Goal: Register for event/course

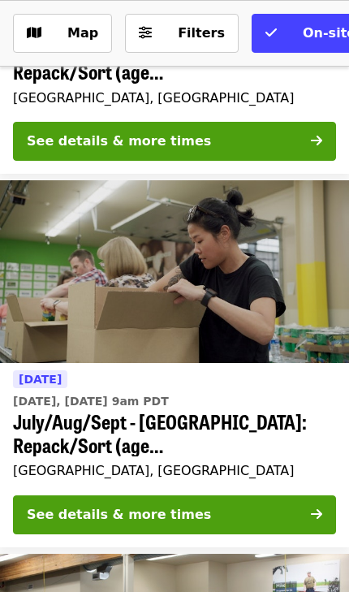
scroll to position [2259, 0]
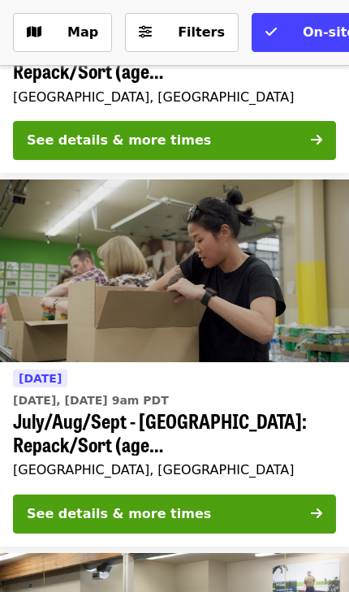
click at [129, 506] on div "See details & more times" at bounding box center [119, 513] width 184 height 19
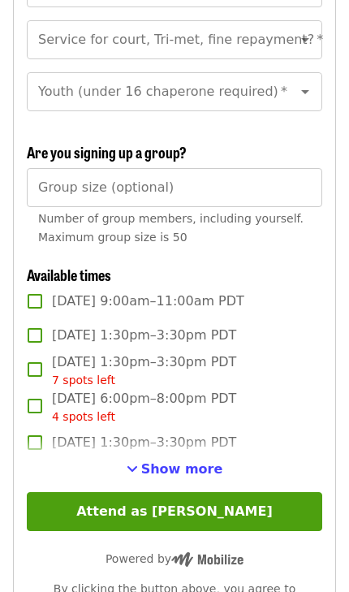
scroll to position [2047, 0]
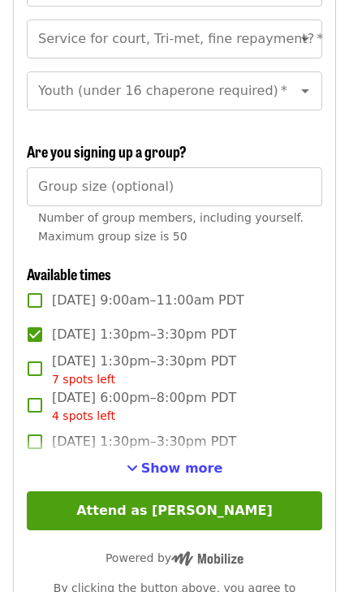
click at [135, 491] on button "Attend as [PERSON_NAME]" at bounding box center [174, 510] width 295 height 39
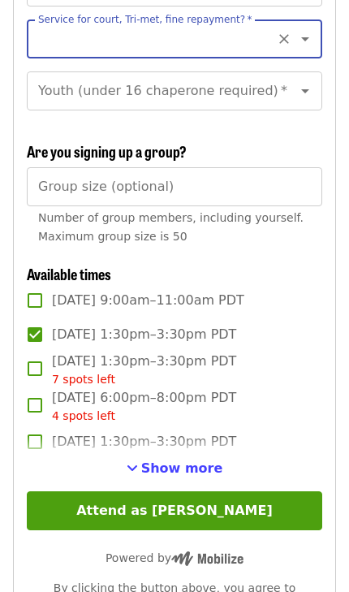
scroll to position [1806, 0]
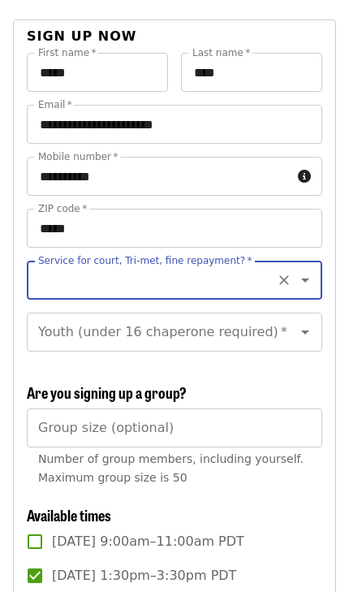
click at [85, 265] on input "Service for court, Tri-met, fine repayment?   *" at bounding box center [155, 280] width 230 height 31
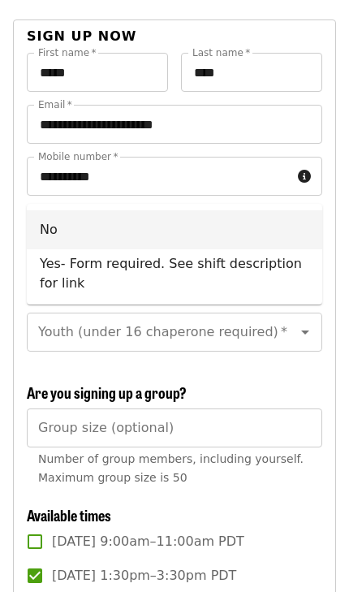
click at [46, 232] on li "No" at bounding box center [174, 229] width 295 height 39
type input "**"
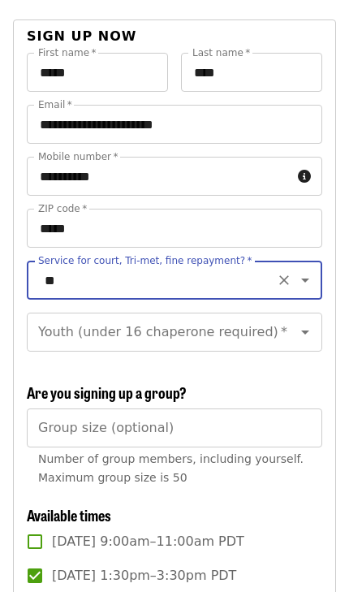
click at [58, 313] on div "Youth (under 16 chaperone required)   * Youth (under 16 chaperone required) *" at bounding box center [174, 332] width 295 height 39
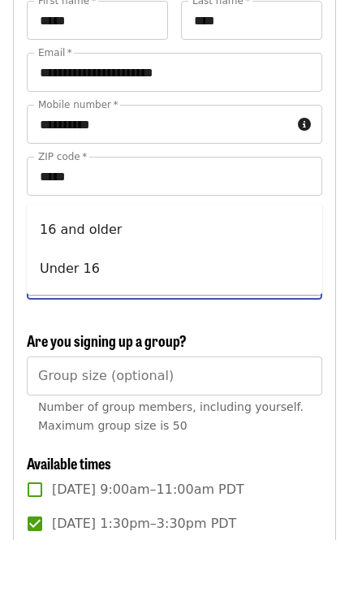
click at [59, 262] on li "16 and older" at bounding box center [174, 281] width 295 height 39
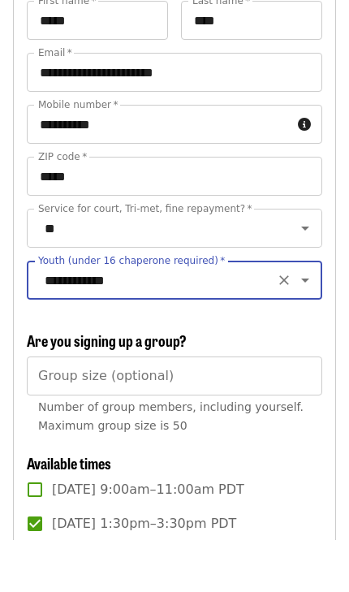
type input "**********"
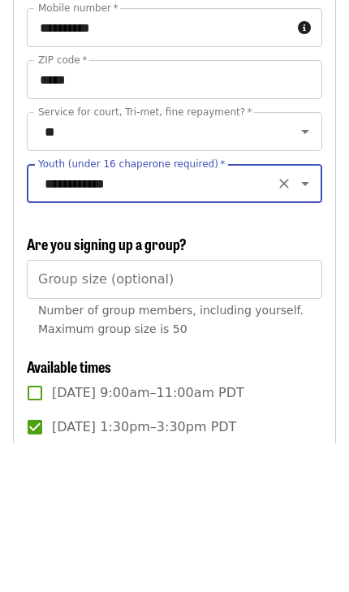
click at [54, 408] on div "Group size (optional) Group size (optional) Number of group members, including …" at bounding box center [174, 450] width 295 height 85
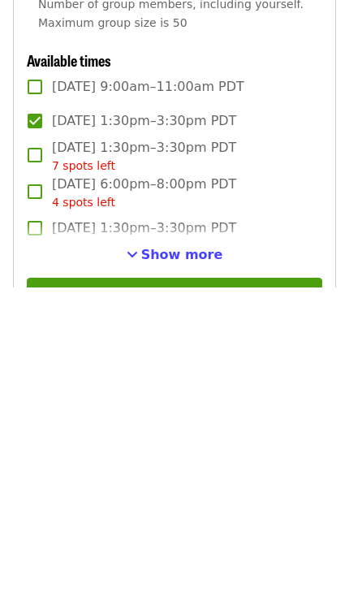
scroll to position [1975, 0]
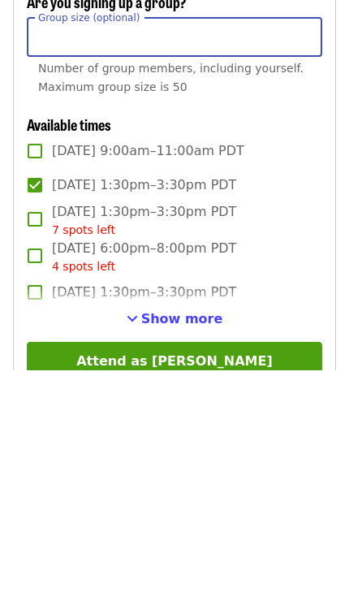
type input "*"
click at [122, 563] on button "Attend as [PERSON_NAME]" at bounding box center [174, 582] width 295 height 39
